Goal: Task Accomplishment & Management: Manage account settings

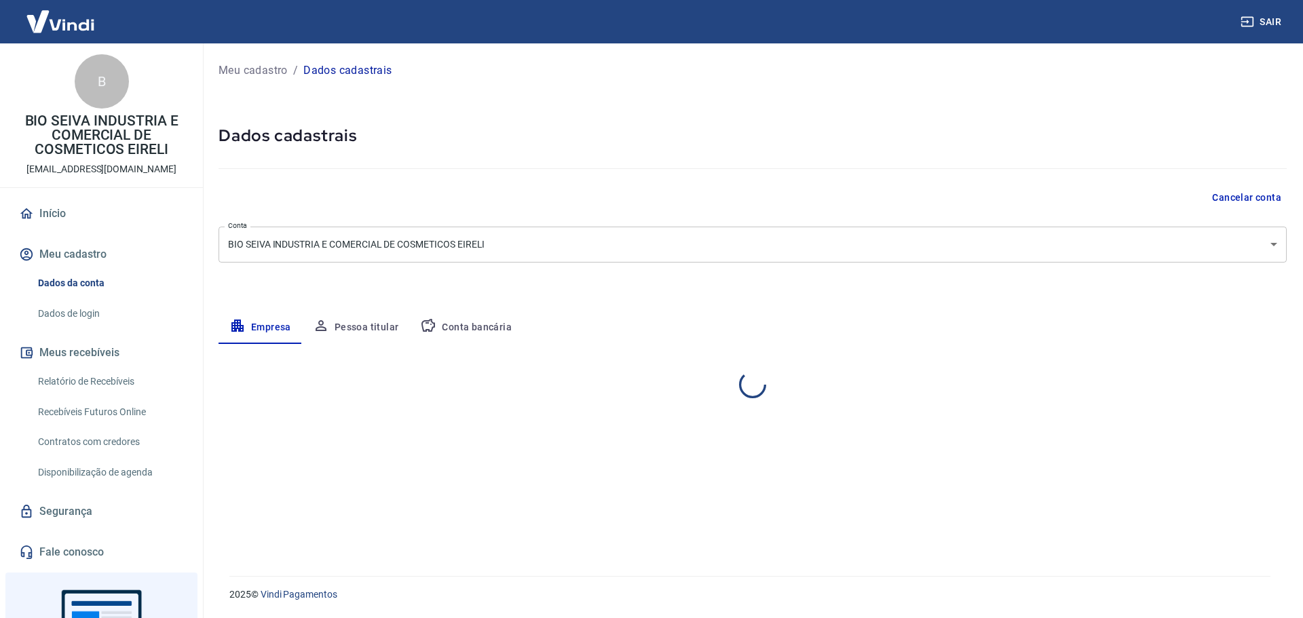
select select "CE"
select select "business"
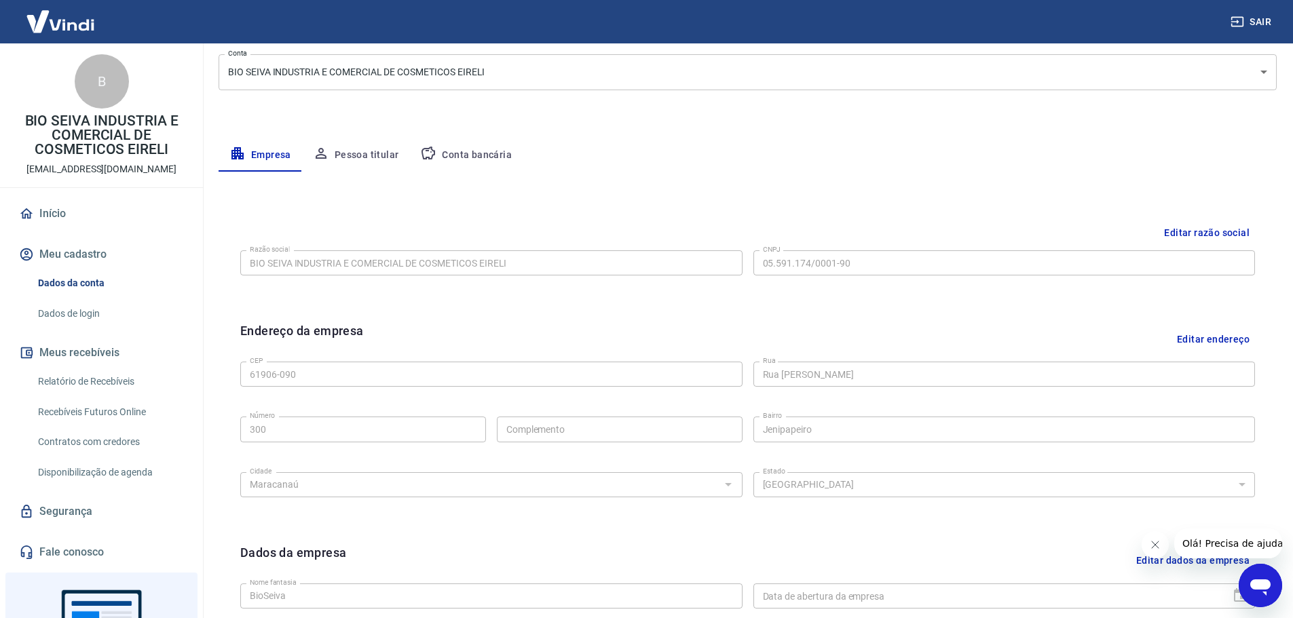
scroll to position [157, 0]
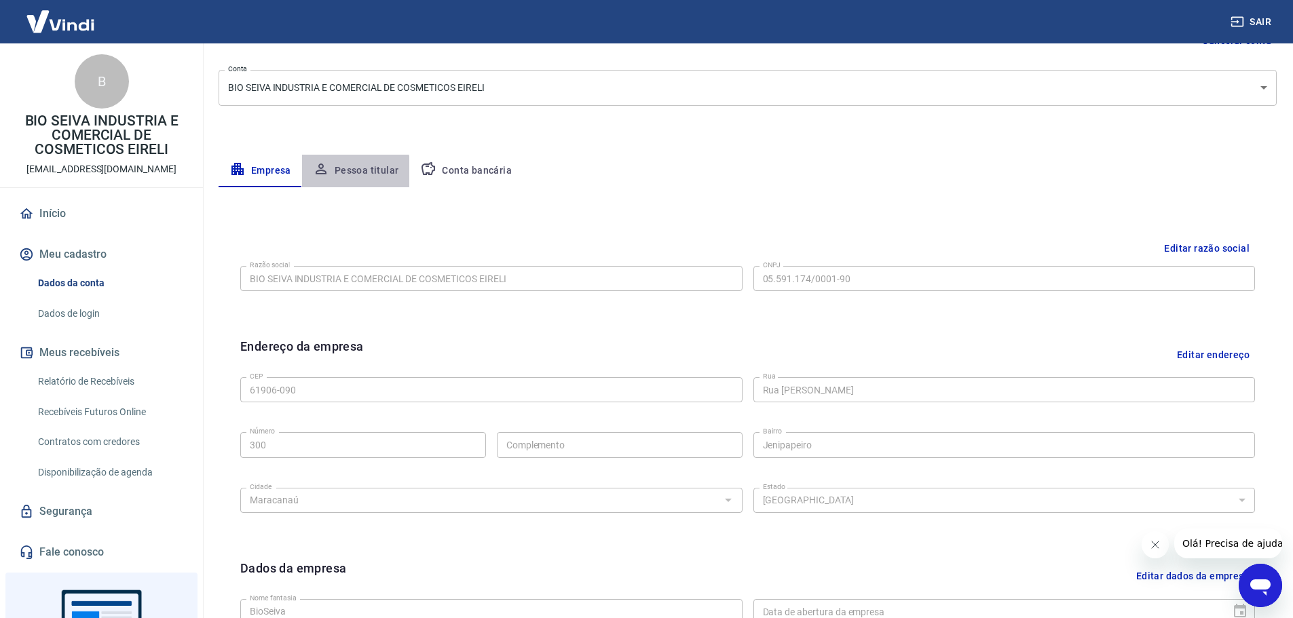
click at [346, 173] on button "Pessoa titular" at bounding box center [356, 171] width 108 height 33
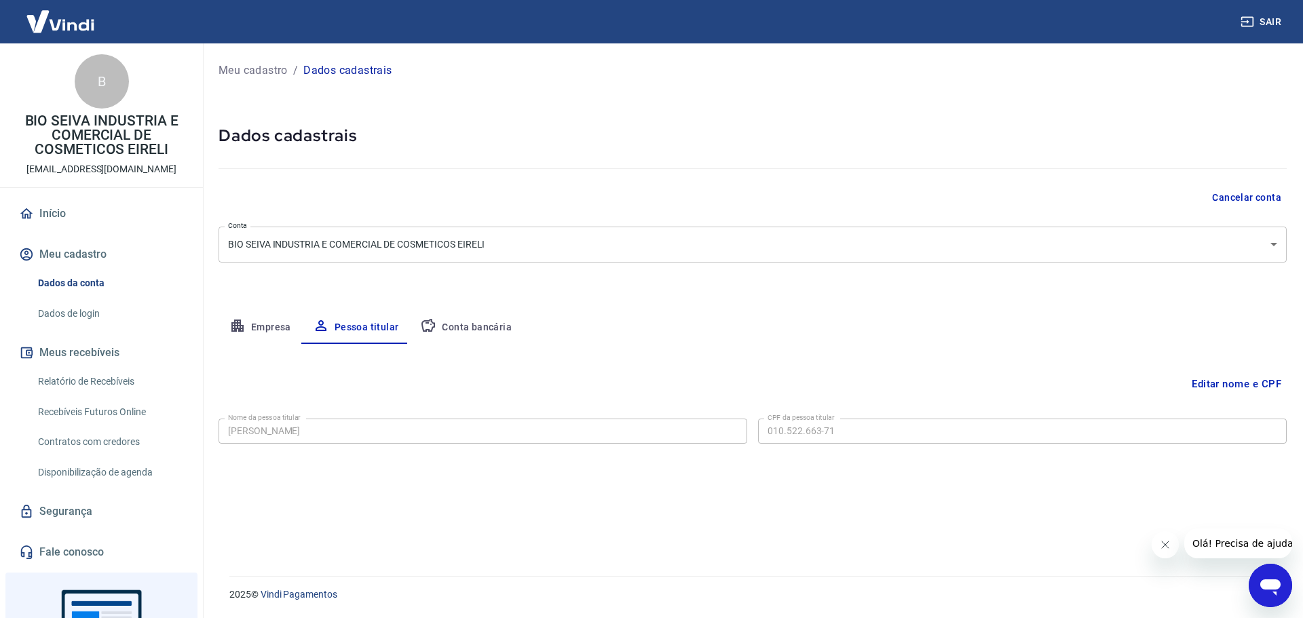
click at [285, 330] on button "Empresa" at bounding box center [261, 328] width 84 height 33
select select "CE"
select select "business"
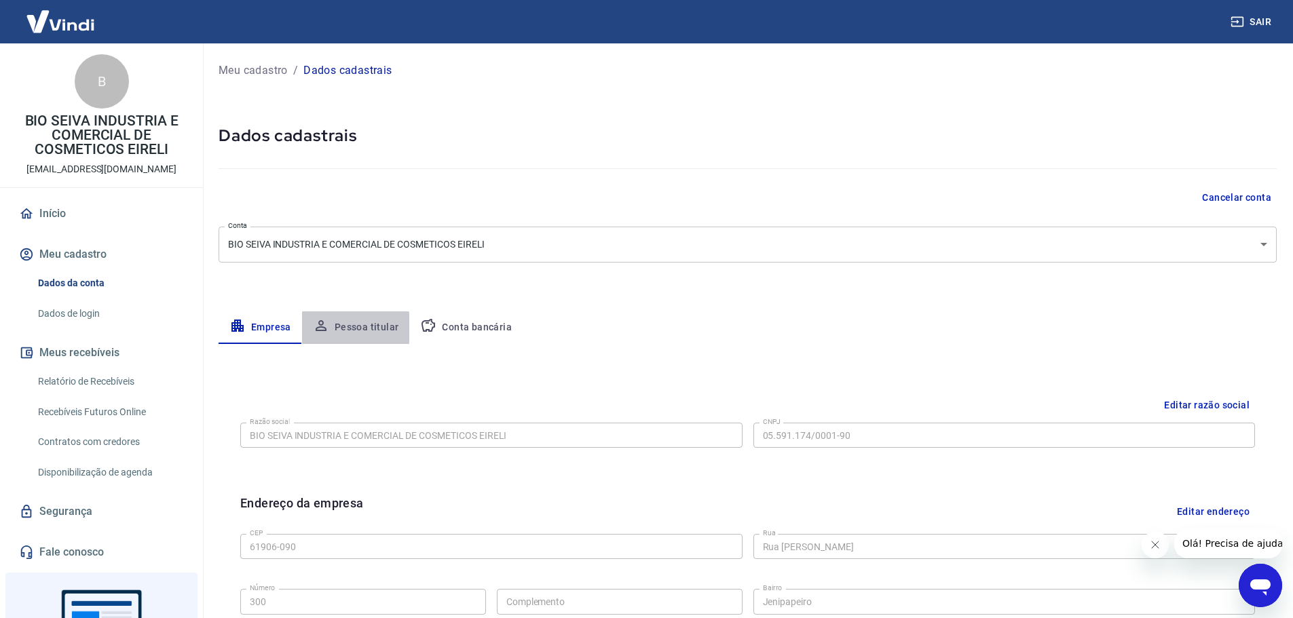
click at [352, 329] on button "Pessoa titular" at bounding box center [356, 328] width 108 height 33
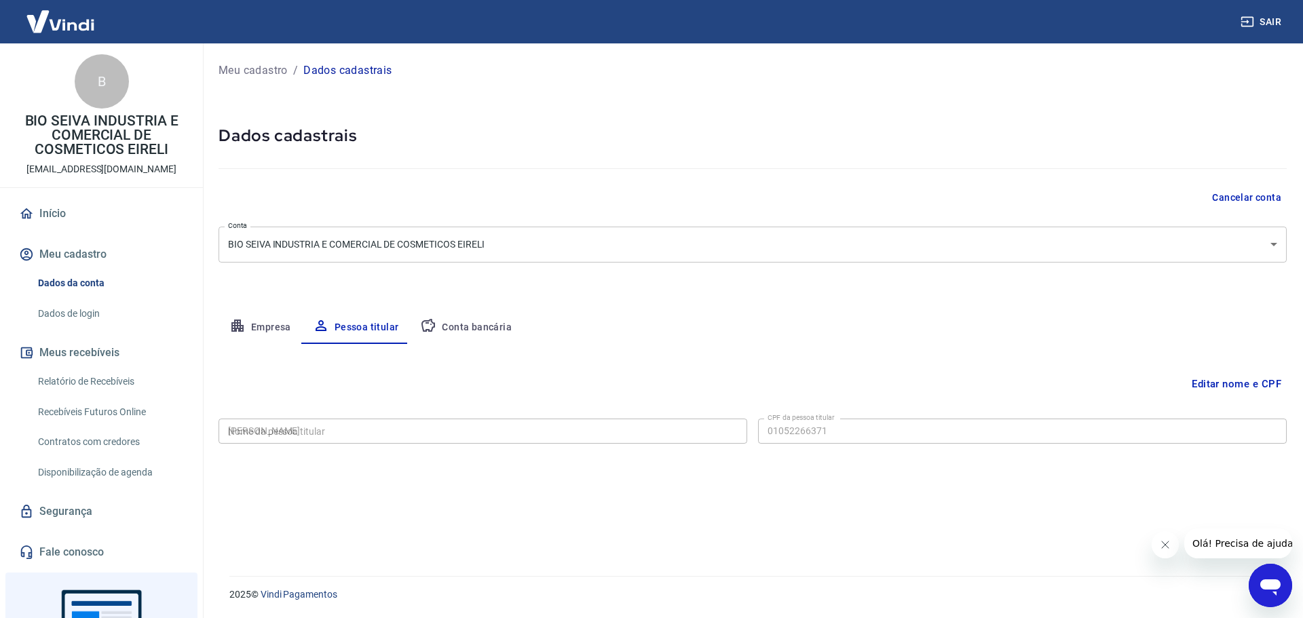
type input "010.522.663-71"
click at [73, 18] on img at bounding box center [60, 21] width 88 height 41
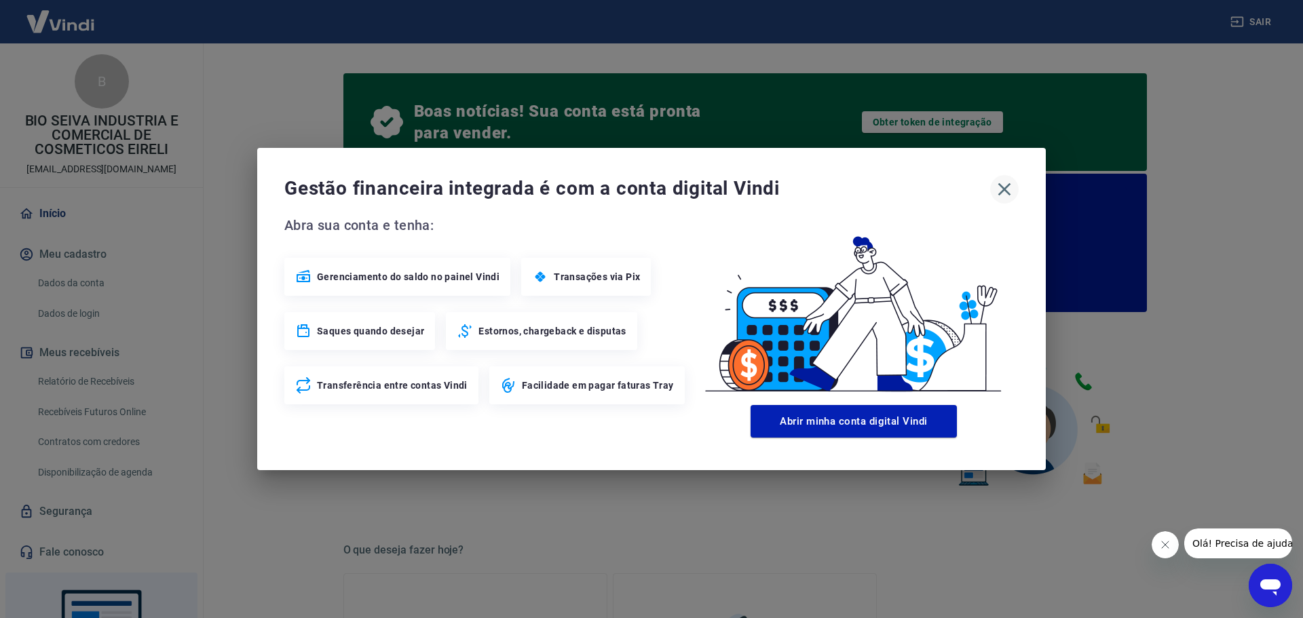
click at [1004, 185] on icon "button" at bounding box center [1005, 190] width 22 height 22
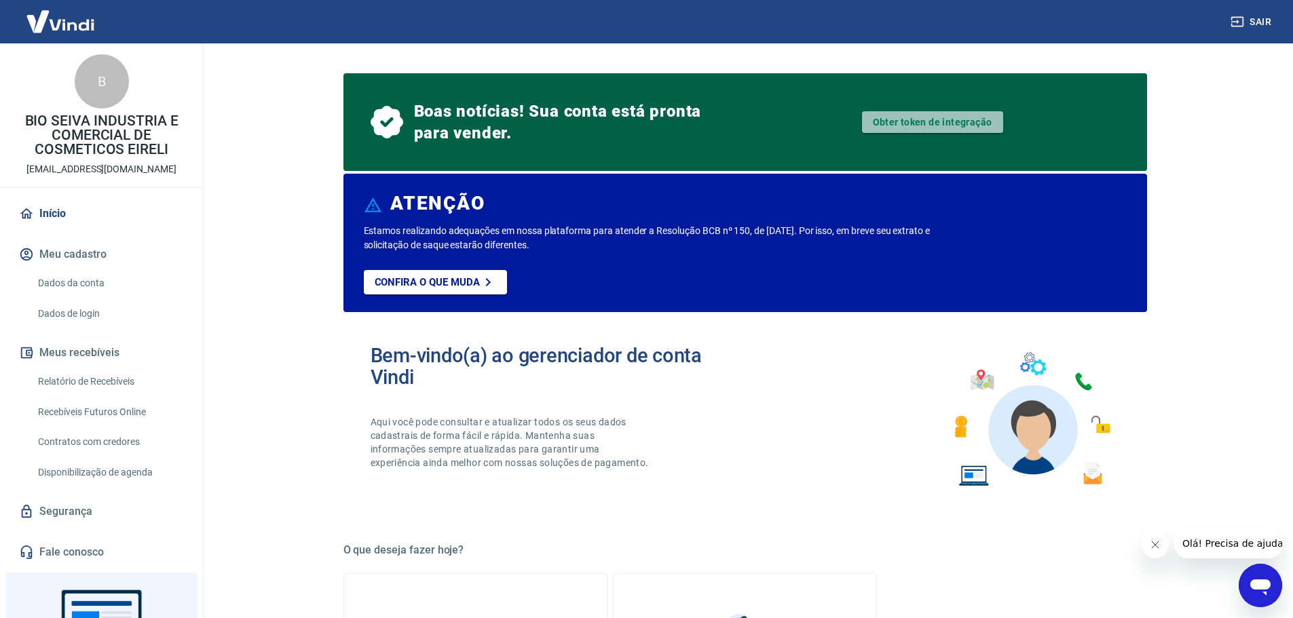
click at [888, 122] on link "Obter token de integração" at bounding box center [932, 122] width 141 height 22
